Goal: Information Seeking & Learning: Learn about a topic

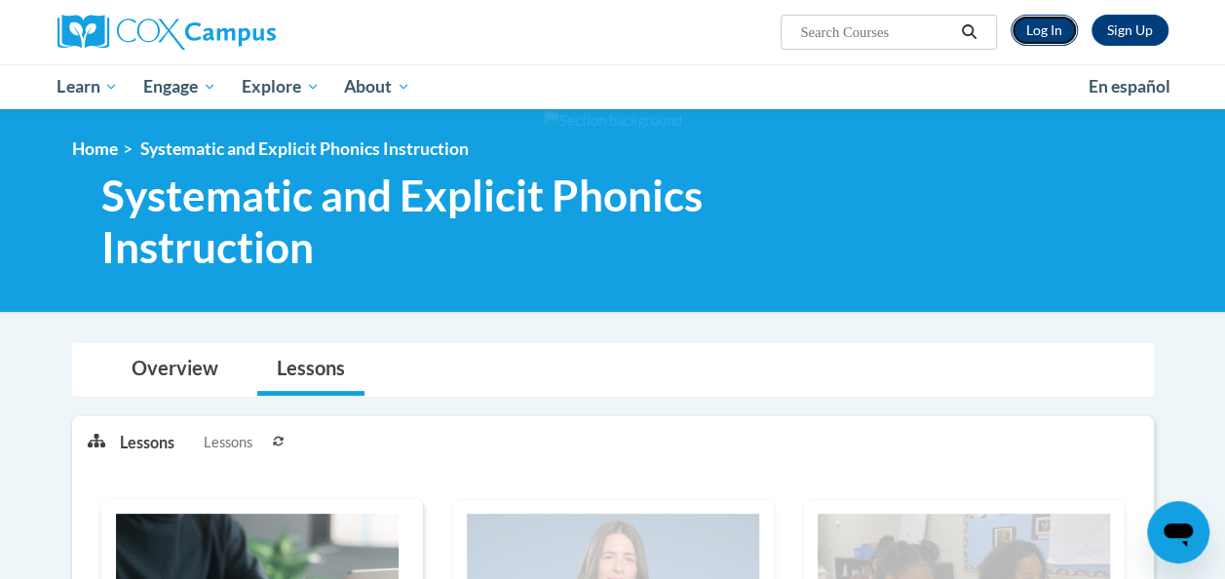
click at [1032, 33] on link "Log In" at bounding box center [1044, 30] width 67 height 31
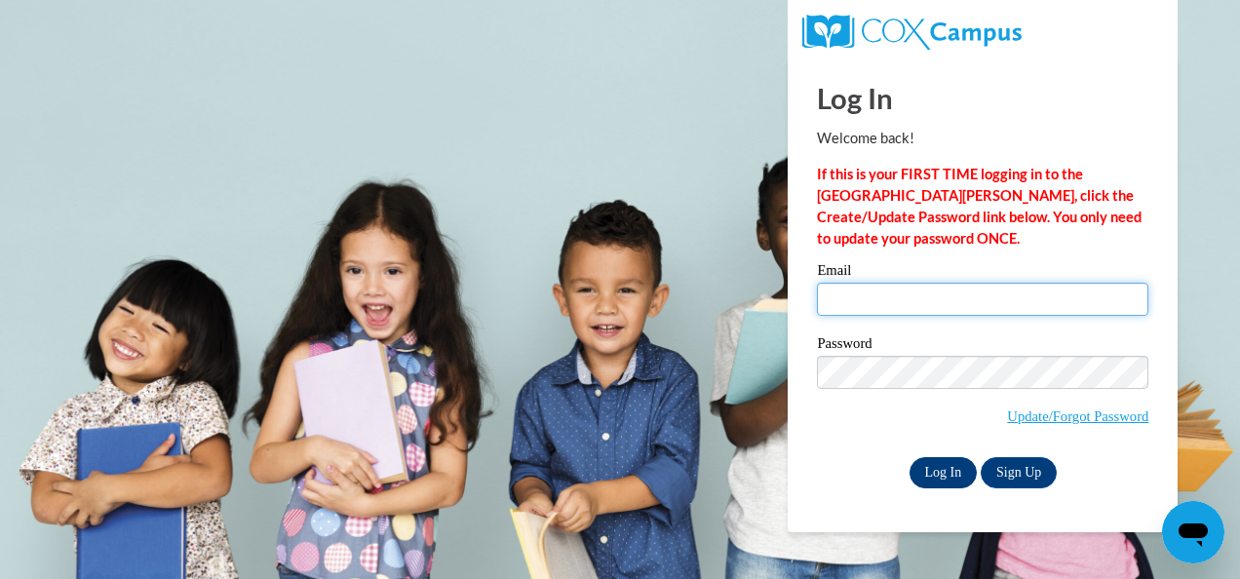
type input "[EMAIL_ADDRESS][DOMAIN_NAME]"
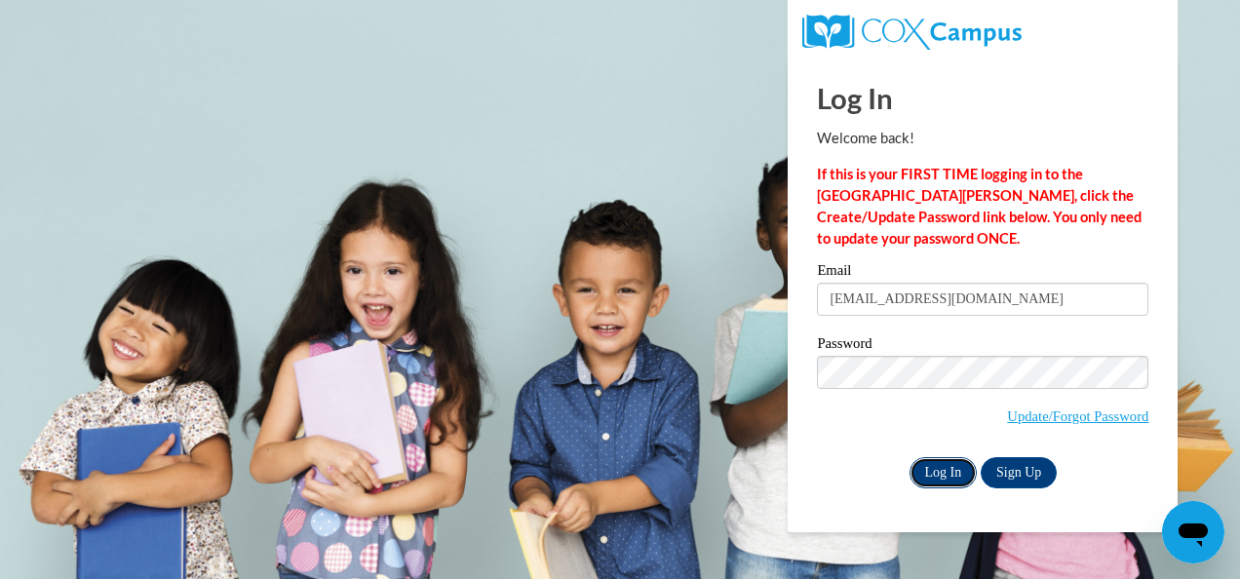
click at [935, 458] on input "Log In" at bounding box center [943, 472] width 68 height 31
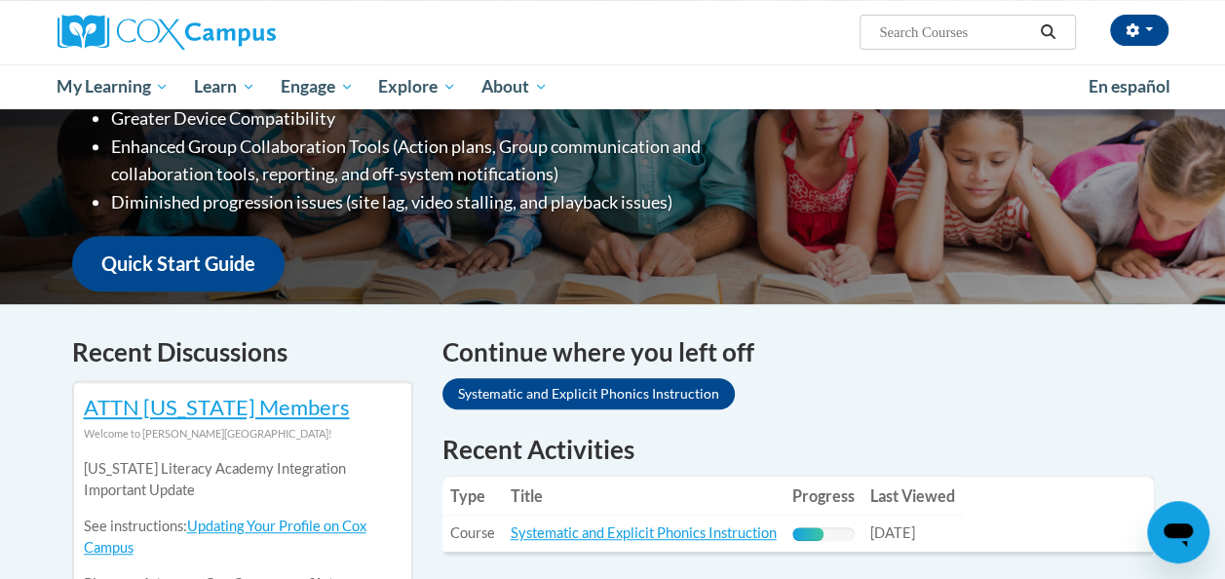
scroll to position [570, 0]
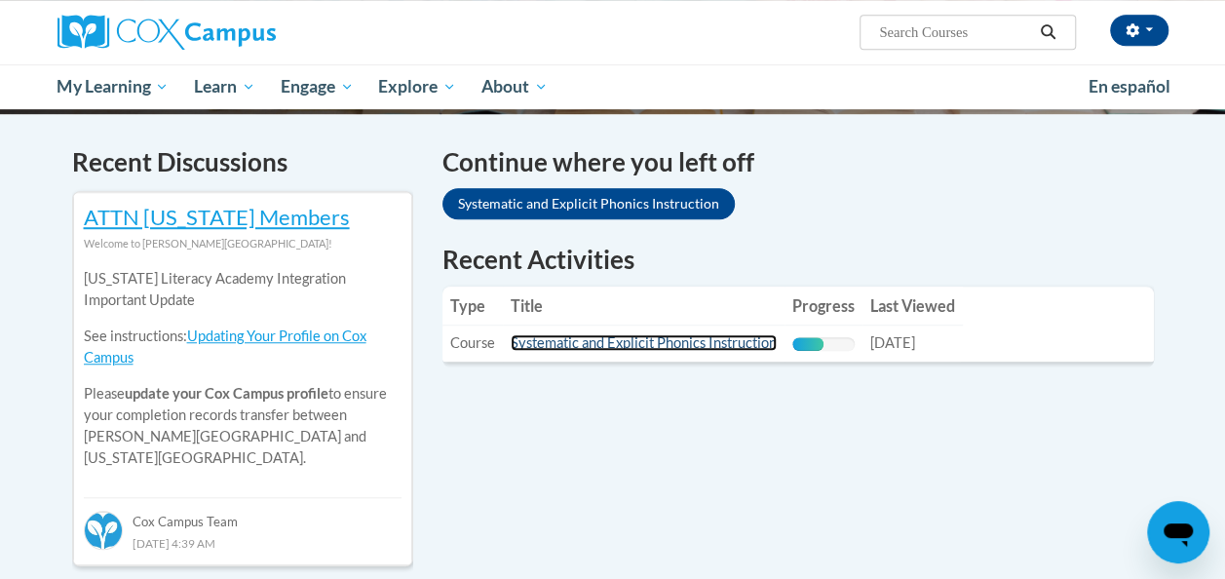
click at [678, 347] on link "Systematic and Explicit Phonics Instruction" at bounding box center [644, 342] width 266 height 17
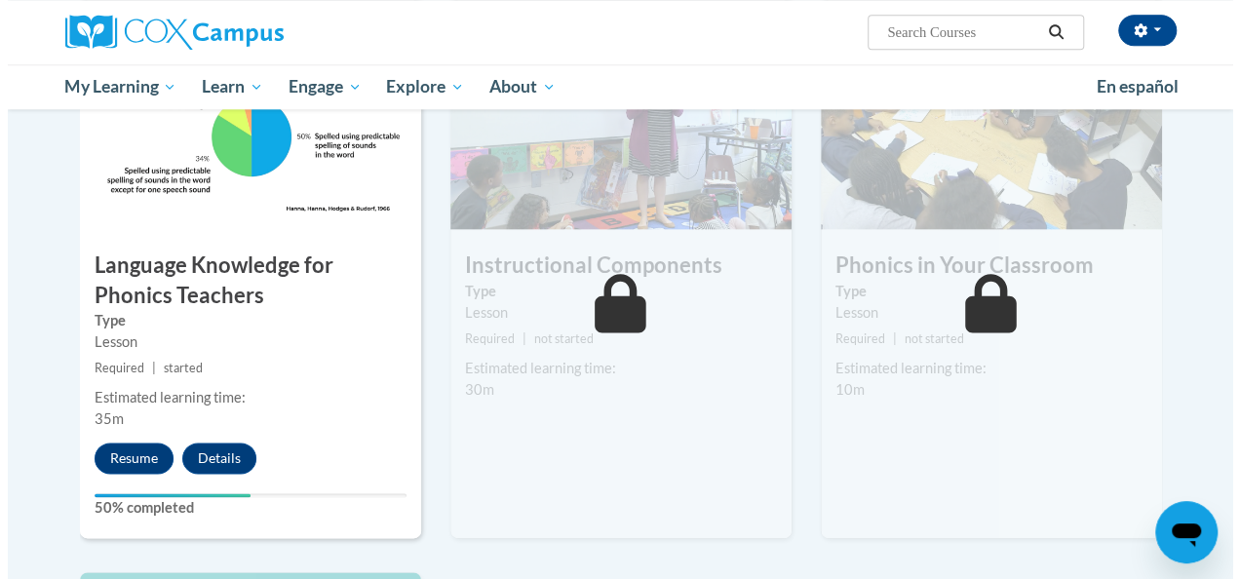
scroll to position [1070, 0]
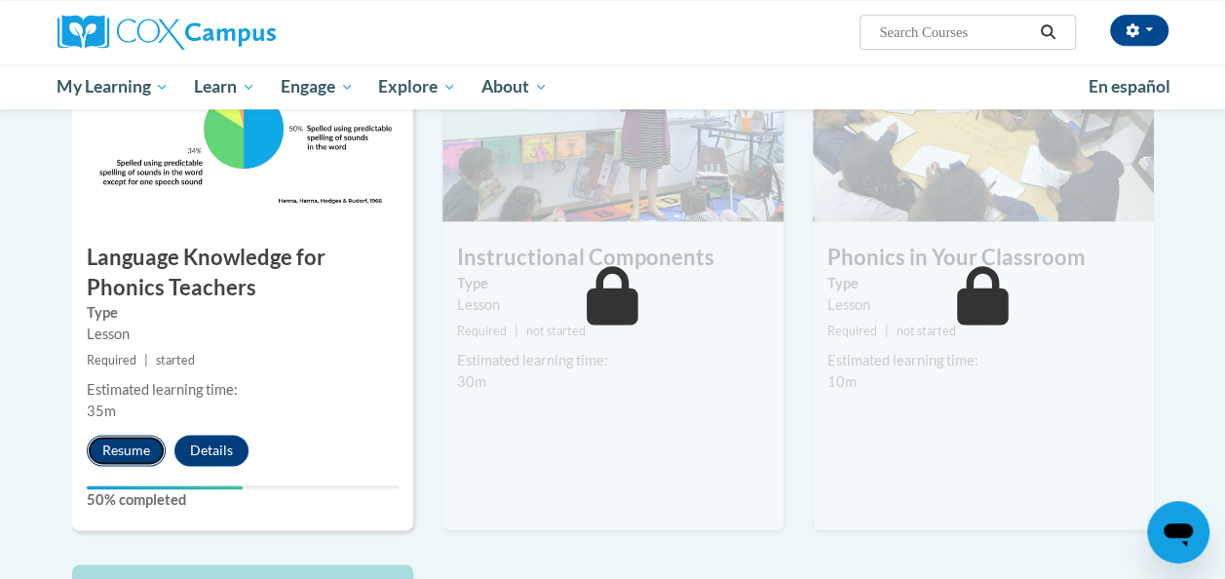
click at [132, 450] on button "Resume" at bounding box center [126, 450] width 79 height 31
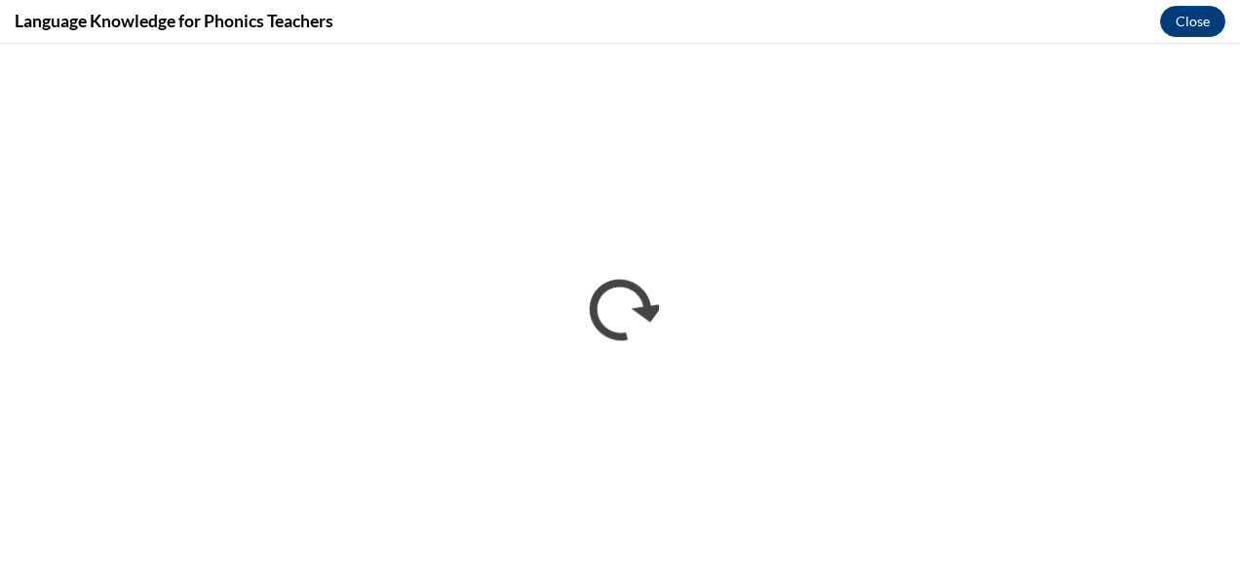
scroll to position [0, 0]
